Goal: Task Accomplishment & Management: Complete application form

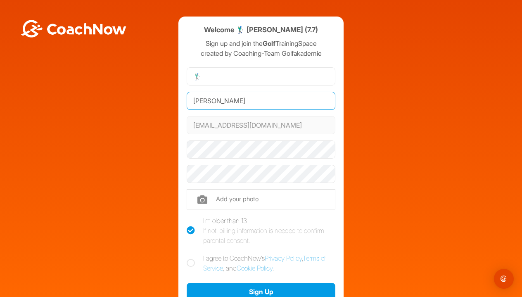
click at [206, 97] on input "[PERSON_NAME]" at bounding box center [261, 101] width 149 height 18
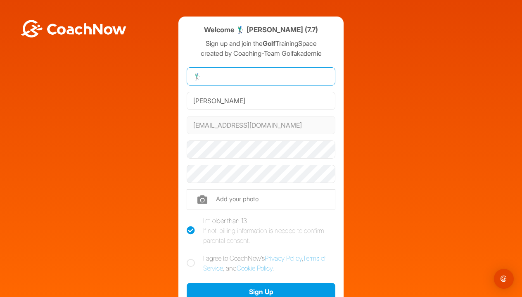
click at [209, 79] on input "🏌‍♂" at bounding box center [261, 76] width 149 height 18
paste input "[PERSON_NAME]"
type input "[PERSON_NAME]"
click at [289, 29] on h4 "Welcome 🏌‍♂ [PERSON_NAME] (7.7)" at bounding box center [261, 30] width 114 height 10
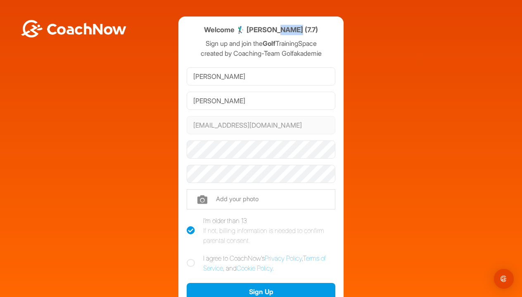
click at [289, 29] on h4 "Welcome 🏌‍♂ [PERSON_NAME] (7.7)" at bounding box center [261, 30] width 114 height 10
copy h4 "ergt"
click at [211, 103] on input "[PERSON_NAME]" at bounding box center [261, 101] width 149 height 18
paste input "[PERSON_NAME]"
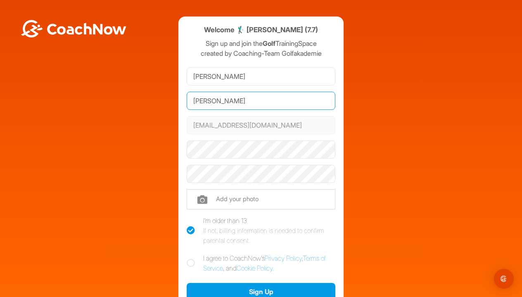
type input "[PERSON_NAME]"
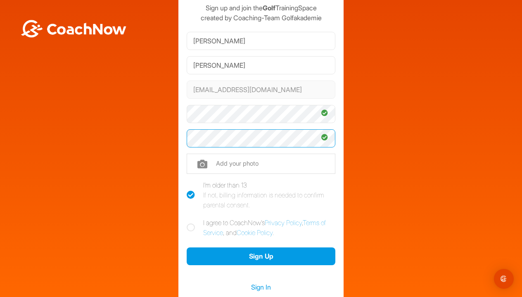
scroll to position [44, 0]
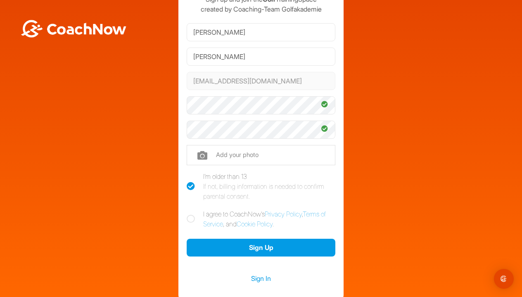
click at [187, 218] on icon at bounding box center [191, 219] width 8 height 8
click at [187, 214] on input "I agree to CoachNow's Privacy Policy , Terms of Service , and Cookie Policy ." at bounding box center [189, 211] width 5 height 5
checkbox input "true"
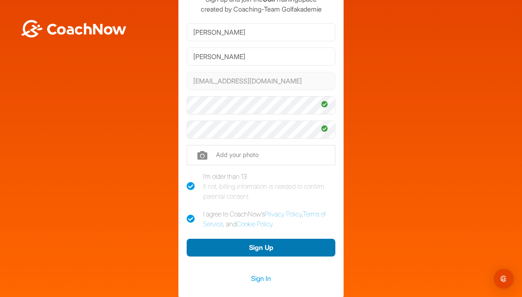
click at [224, 245] on button "Sign Up" at bounding box center [261, 248] width 149 height 18
